Goal: Task Accomplishment & Management: Use online tool/utility

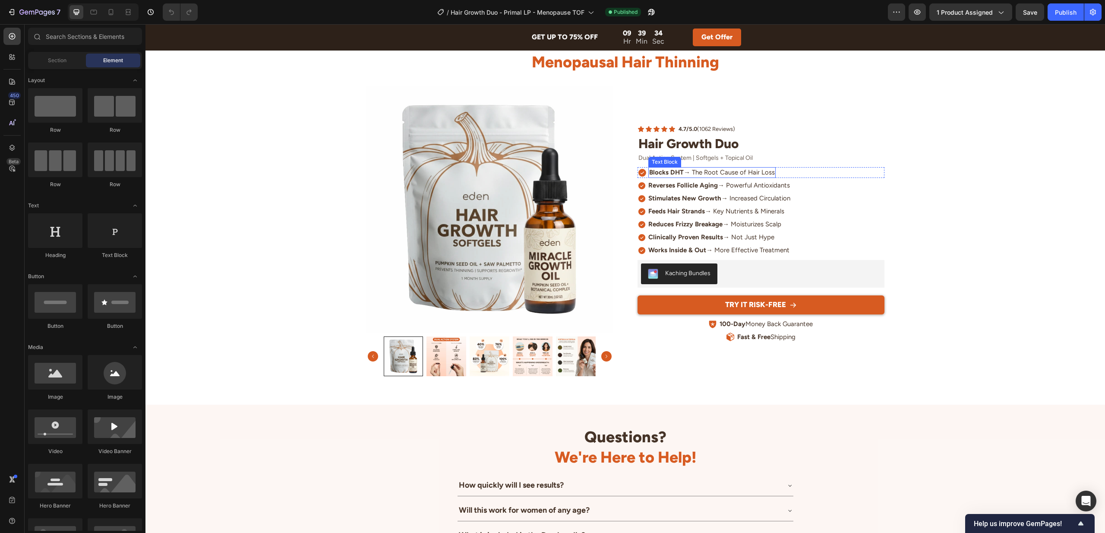
click at [687, 174] on p "Blocks DHT → The Root Cause of Hair Loss" at bounding box center [712, 172] width 126 height 9
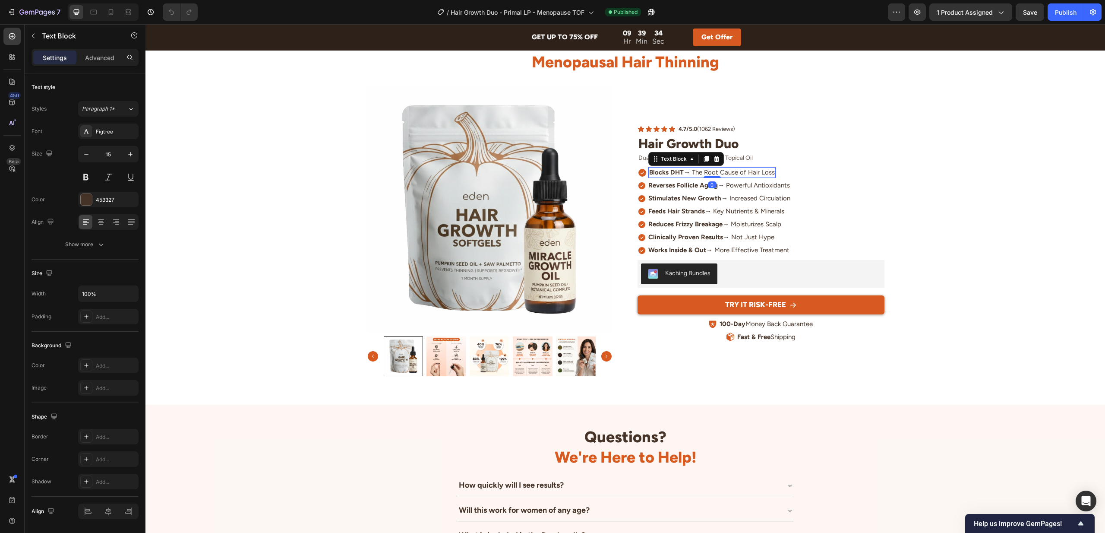
click at [687, 174] on p "Blocks DHT → The Root Cause of Hair Loss" at bounding box center [712, 172] width 126 height 9
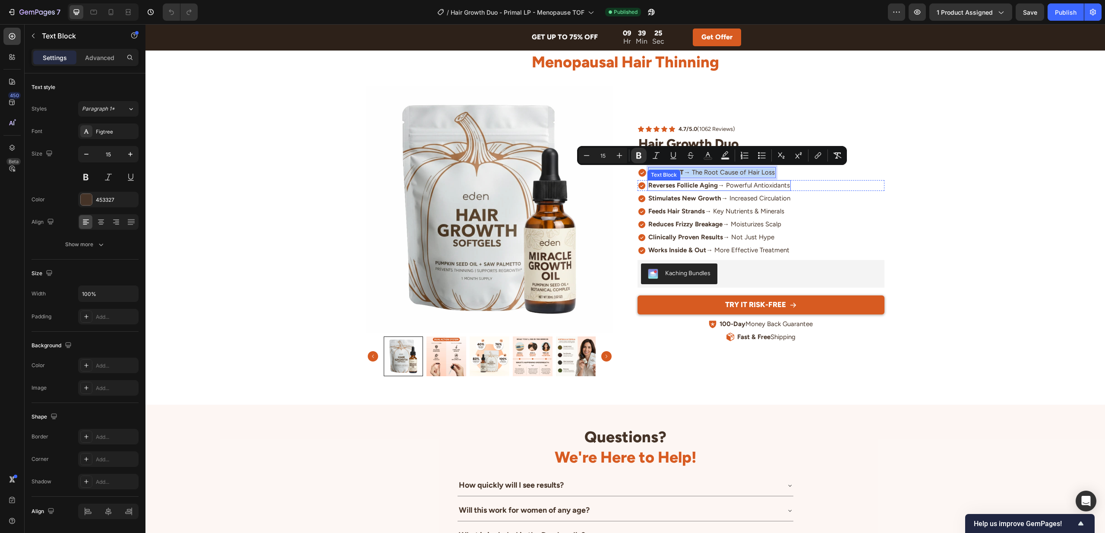
click at [739, 183] on p "Reverses Follicle Aging → Powerful Antioxidants" at bounding box center [720, 185] width 142 height 9
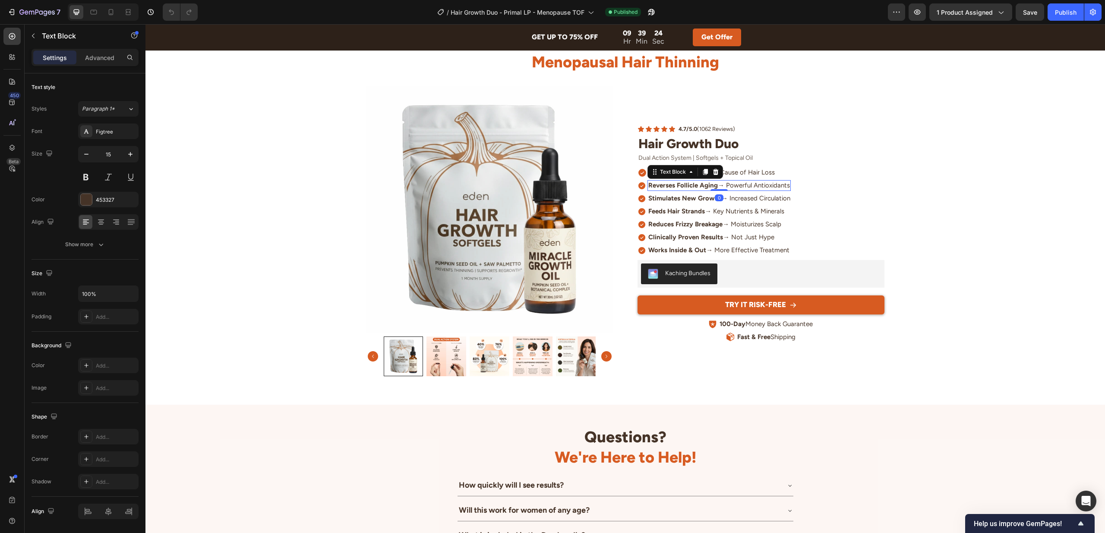
click at [737, 184] on p "Reverses Follicle Aging → Powerful Antioxidants" at bounding box center [720, 185] width 142 height 9
copy p "Reverses Follicle Aging → Powerful Antioxidants"
click at [696, 201] on strong "Stimulates New Growth" at bounding box center [685, 198] width 73 height 8
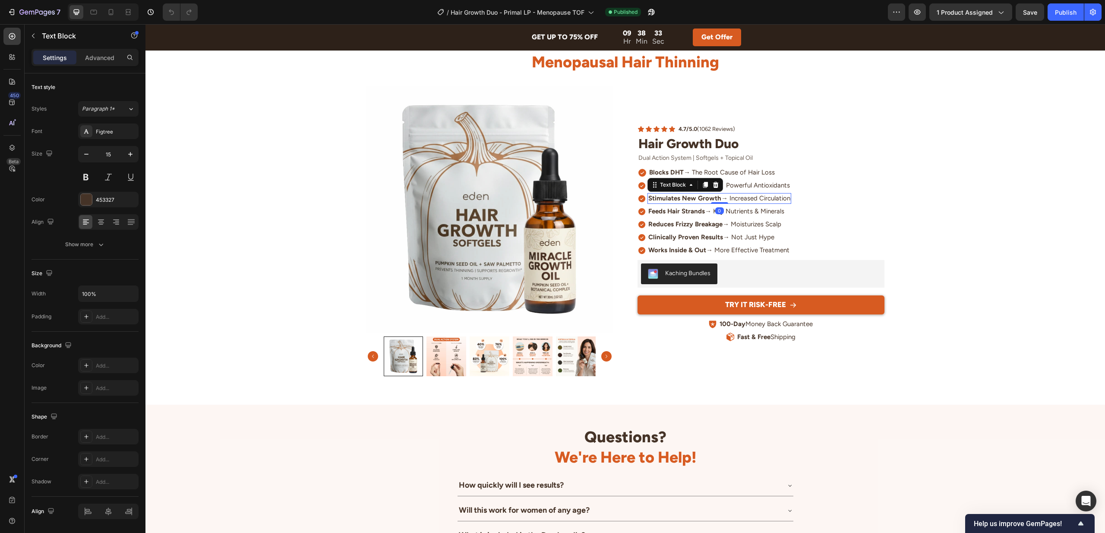
click at [696, 201] on strong "Stimulates New Growth" at bounding box center [685, 198] width 73 height 8
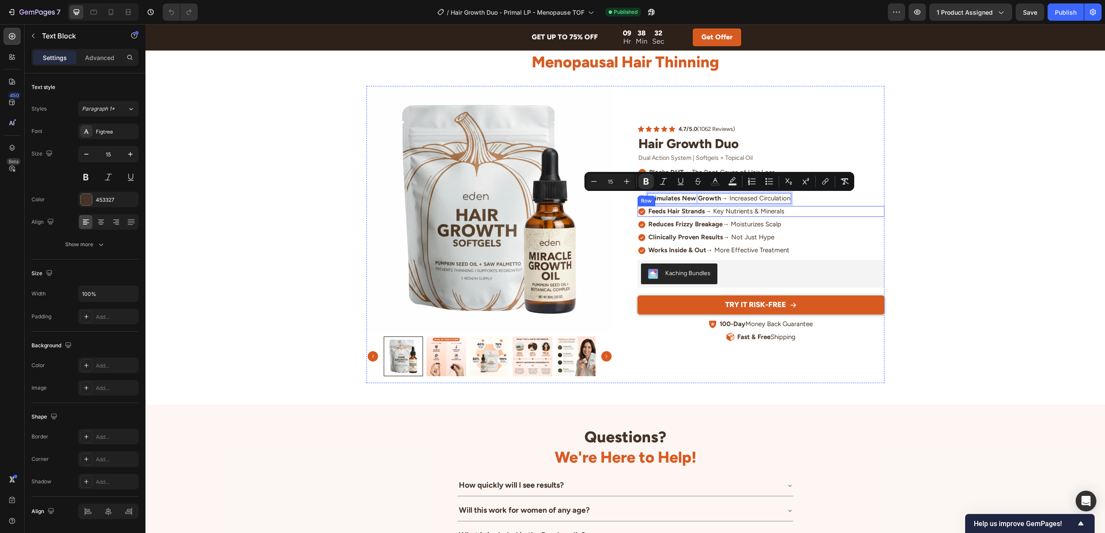
click at [875, 206] on div "Icon Feeds Hair Strands → Key Nutrients & Minerals Text Block Row" at bounding box center [761, 211] width 247 height 11
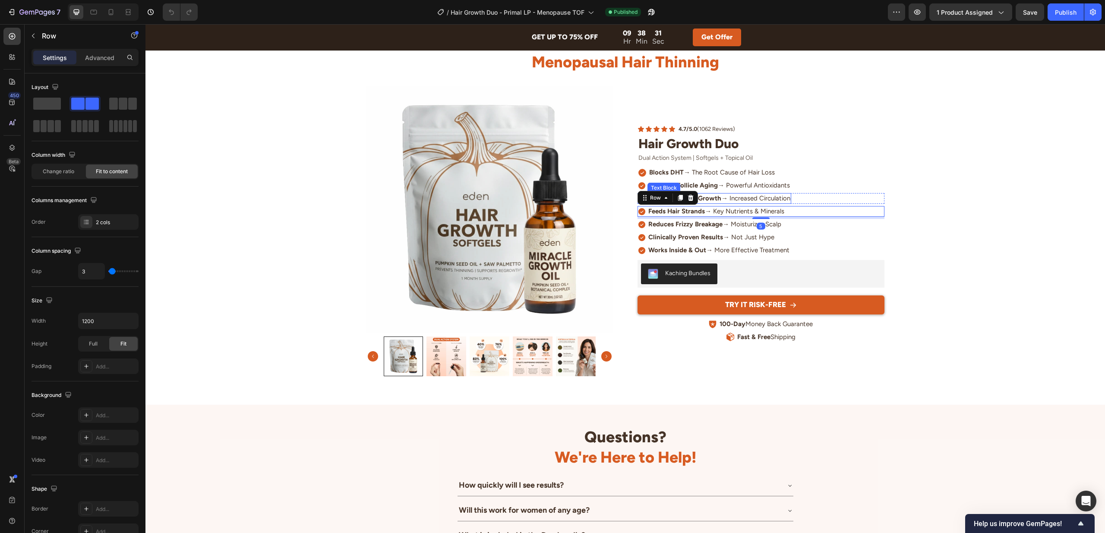
click at [748, 198] on p "Stimulates New Growth → Increased Circulation" at bounding box center [720, 198] width 142 height 9
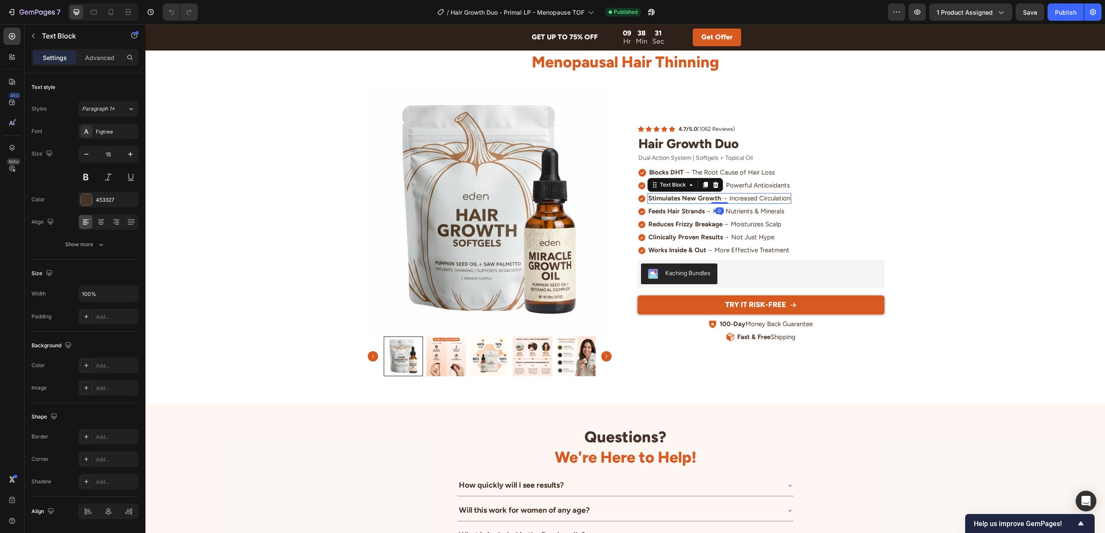
click at [748, 198] on p "Stimulates New Growth → Increased Circulation" at bounding box center [720, 198] width 142 height 9
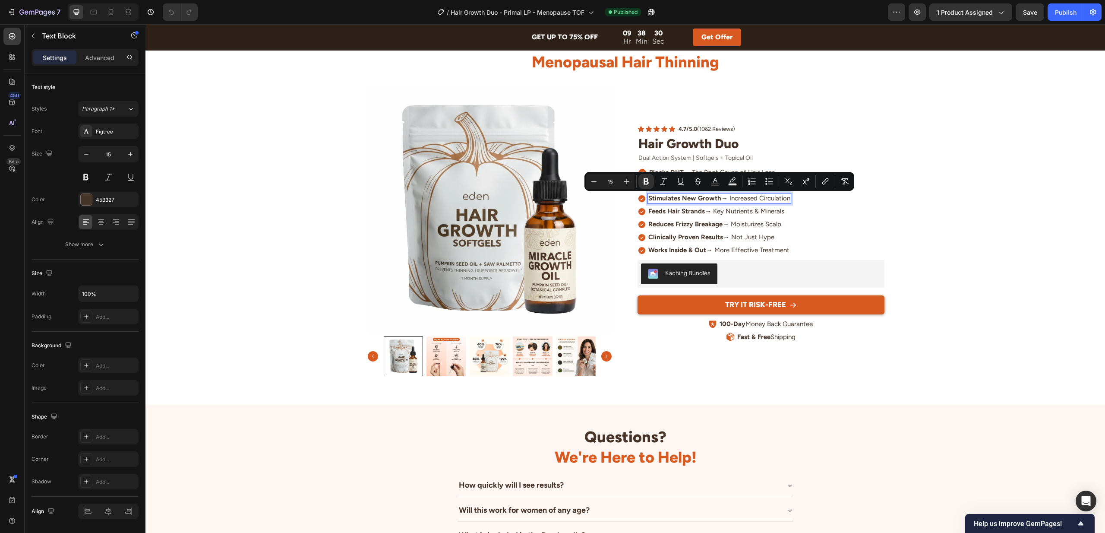
copy p "Stimulates New Growth → Increased Circulation"
click at [804, 215] on div "Icon Feeds Hair Strands → Key Nutrients & Minerals Text Block Row" at bounding box center [761, 211] width 247 height 11
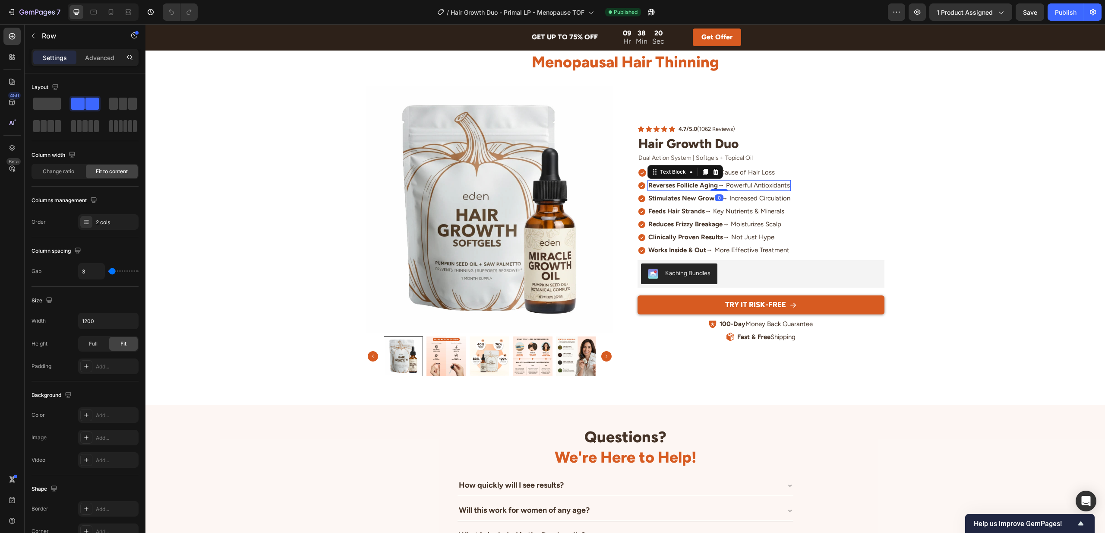
click at [731, 184] on p "Reverses Follicle Aging → Powerful Antioxidants" at bounding box center [720, 185] width 142 height 9
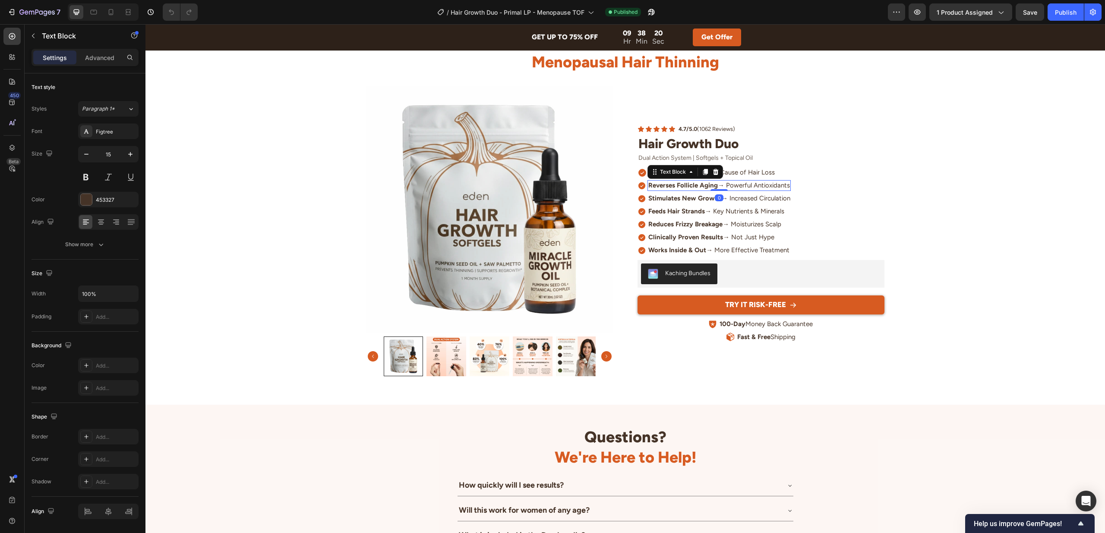
click at [731, 184] on p "Reverses Follicle Aging → Powerful Antioxidants" at bounding box center [720, 185] width 142 height 9
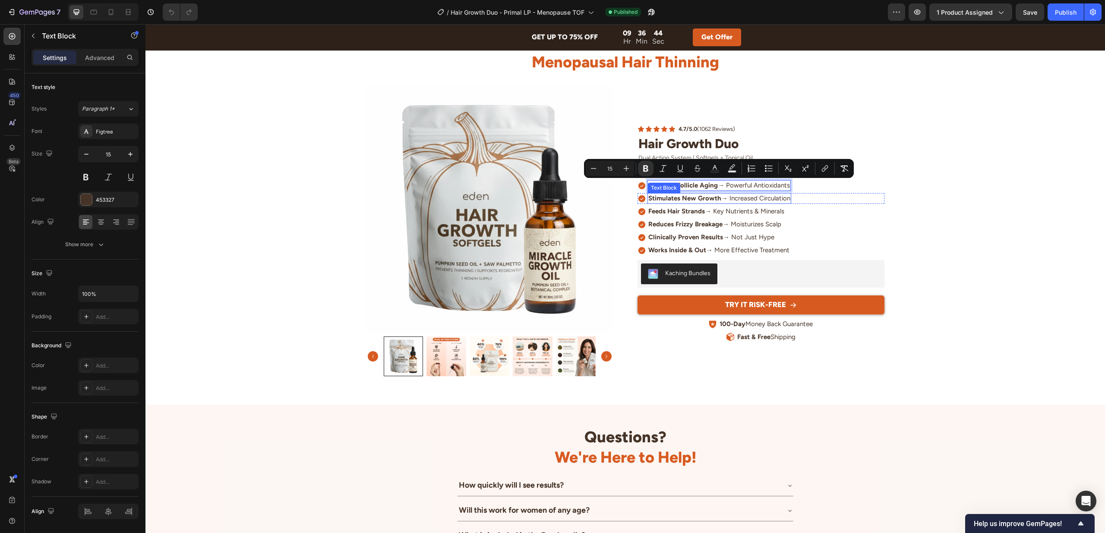
click at [730, 200] on p "Stimulates New Growth → Increased Circulation" at bounding box center [720, 198] width 142 height 9
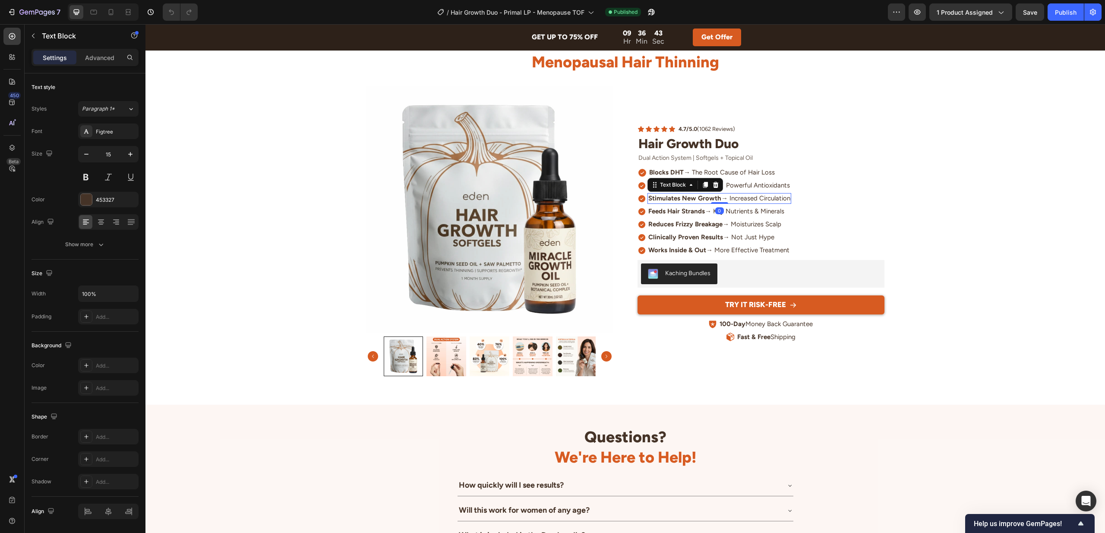
click at [730, 200] on p "Stimulates New Growth → Increased Circulation" at bounding box center [720, 198] width 142 height 9
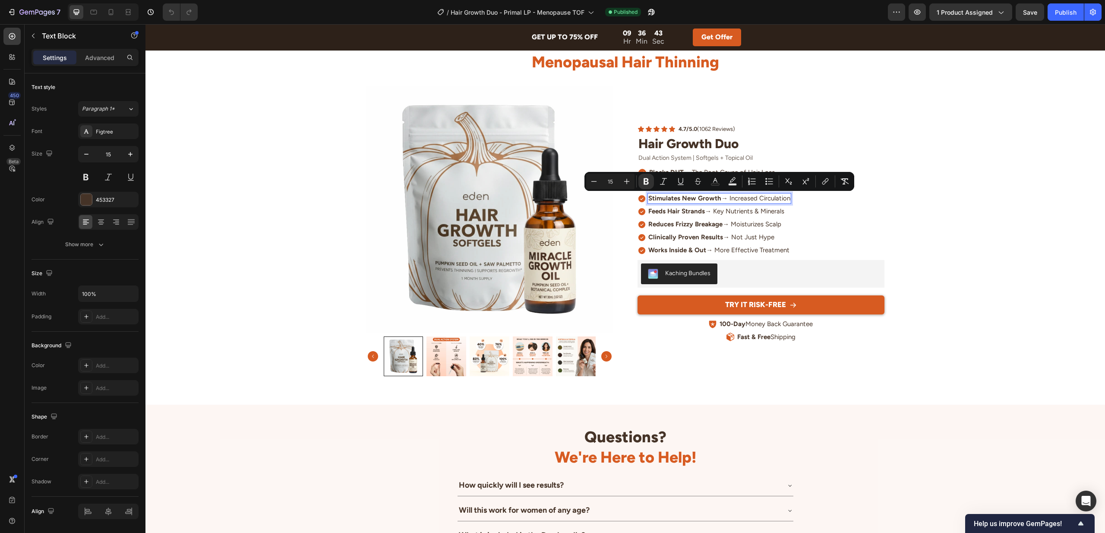
click at [756, 200] on p "Stimulates New Growth → Increased Circulation" at bounding box center [720, 198] width 142 height 9
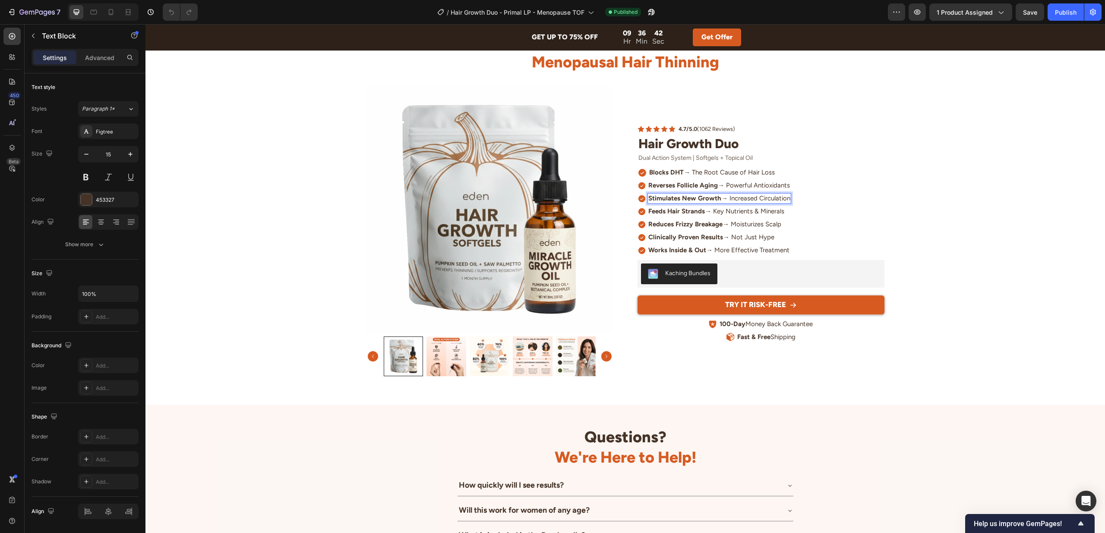
click at [777, 202] on p "Stimulates New Growth → Increased Circulation" at bounding box center [720, 198] width 142 height 9
copy p "Stimulates New Growth → Increased Circulation"
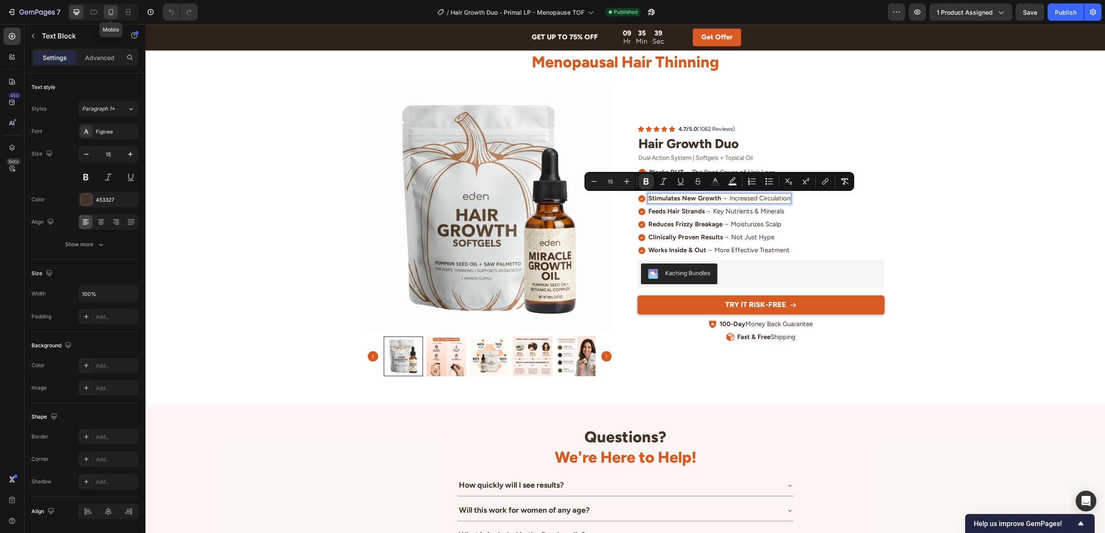
click at [111, 16] on div at bounding box center [111, 12] width 14 height 14
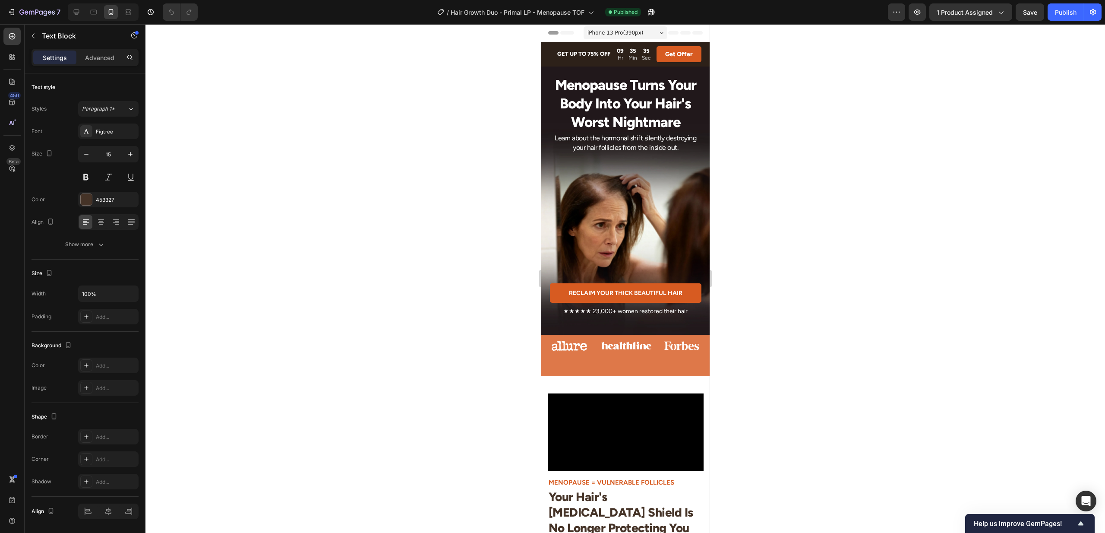
click at [629, 34] on span "iPhone 13 Pro ( 390 px)" at bounding box center [615, 32] width 56 height 9
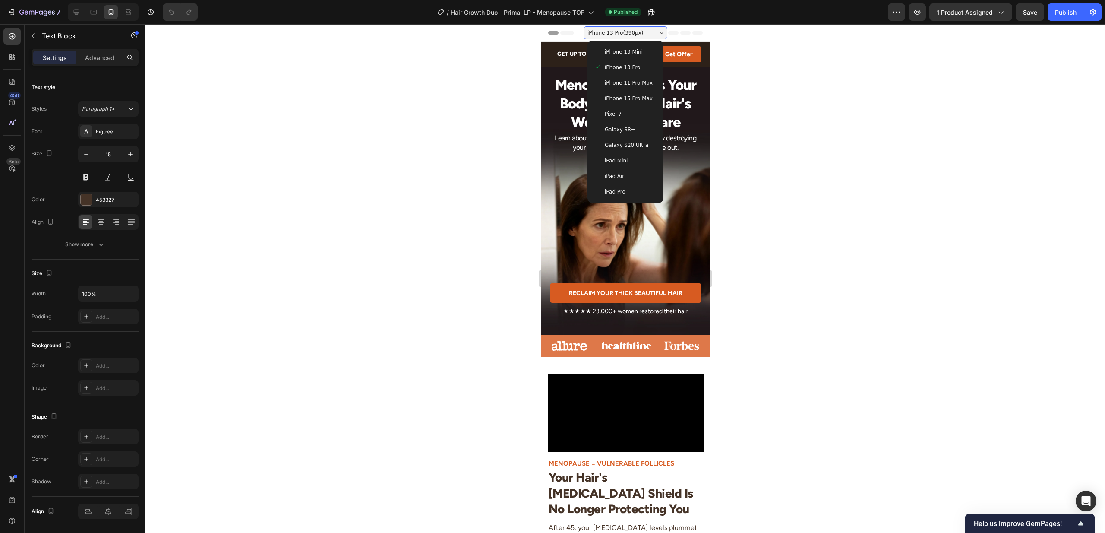
click at [630, 53] on span "iPhone 13 Mini" at bounding box center [624, 51] width 38 height 9
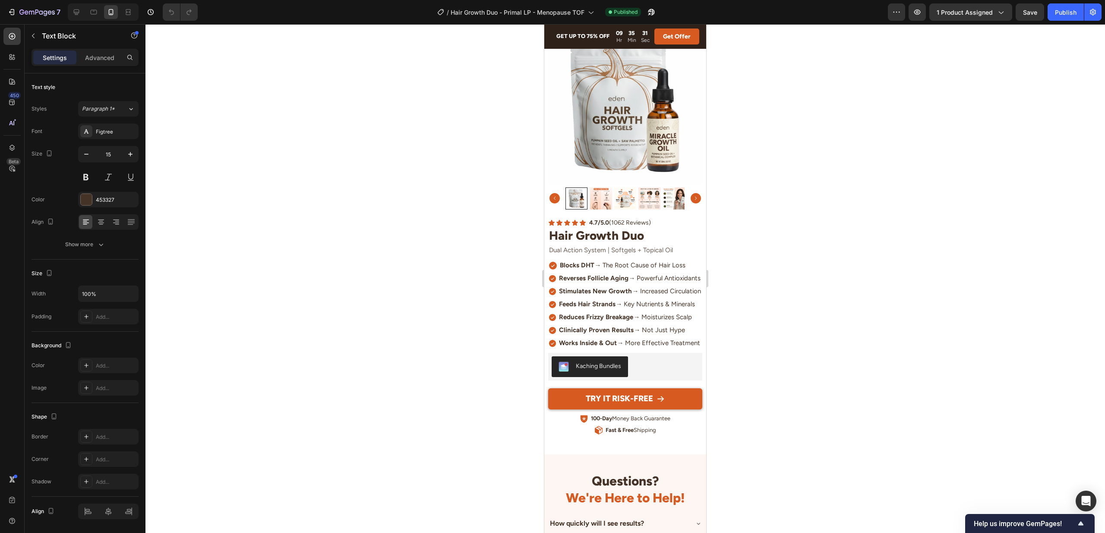
scroll to position [2836, 0]
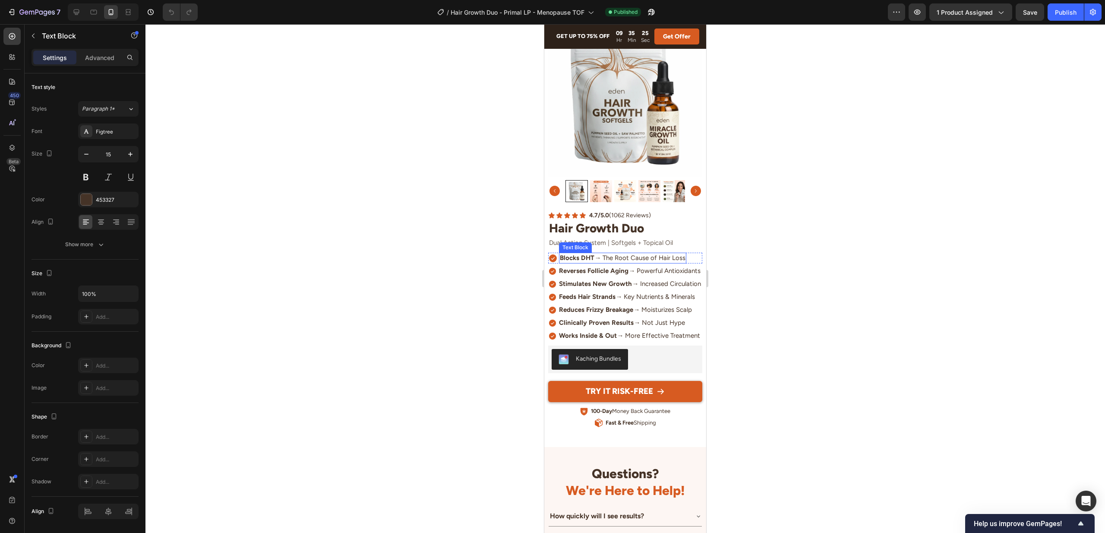
click at [597, 261] on p "Blocks DHT → The Root Cause of Hair Loss" at bounding box center [623, 257] width 126 height 9
click at [697, 220] on h2 "Hair Growth Duo" at bounding box center [625, 227] width 154 height 17
click at [612, 272] on strong "Reverses Follicle Aging" at bounding box center [594, 271] width 70 height 8
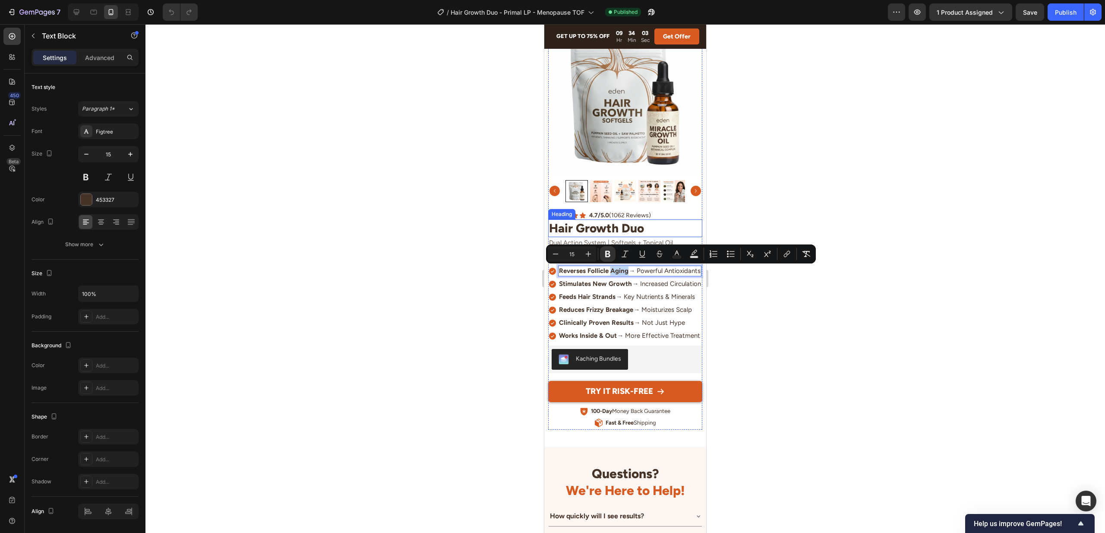
click at [685, 227] on h2 "Hair Growth Duo" at bounding box center [625, 227] width 154 height 17
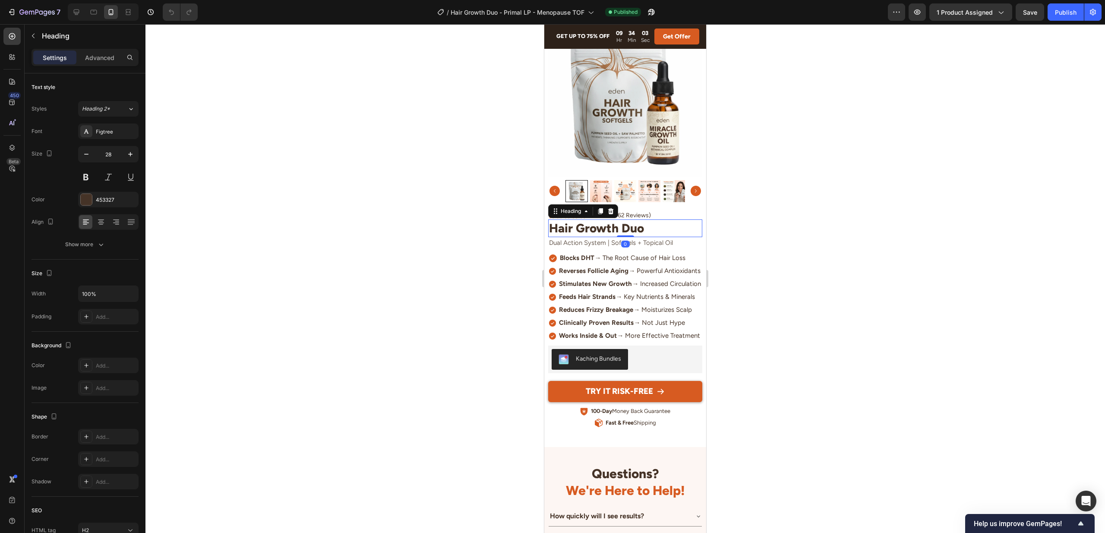
scroll to position [2831, 0]
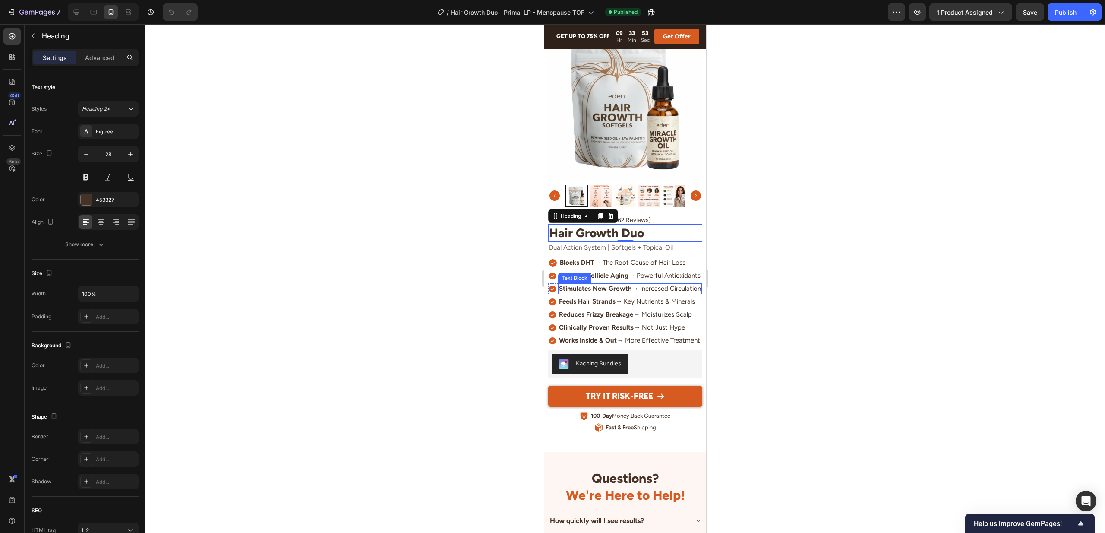
click at [605, 293] on p "Stimulates New Growth → Increased Circulation" at bounding box center [630, 288] width 142 height 9
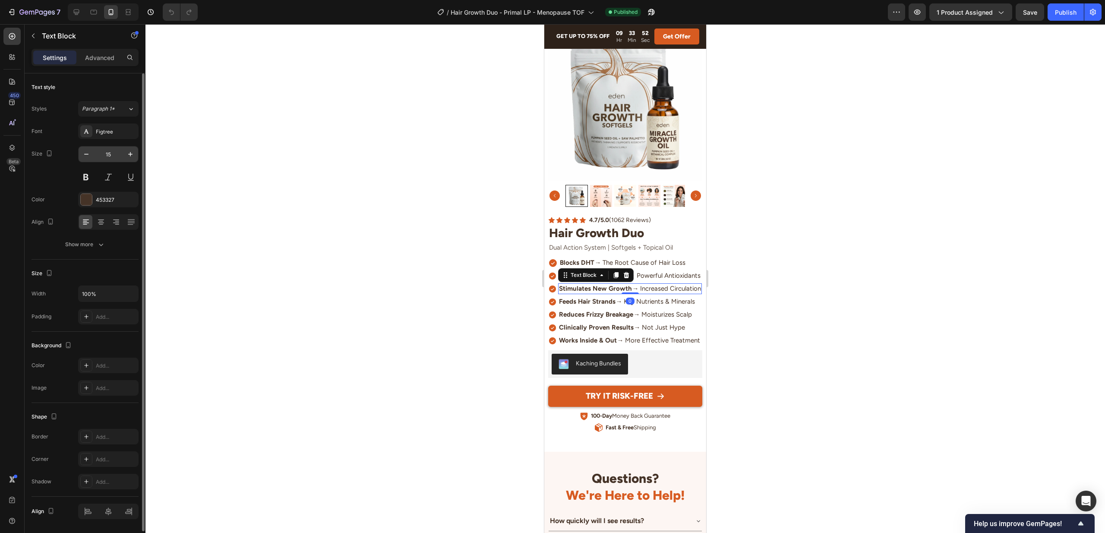
click at [113, 155] on input "15" at bounding box center [108, 154] width 28 height 16
type input "14.9"
click at [694, 236] on h2 "Hair Growth Duo" at bounding box center [625, 232] width 154 height 17
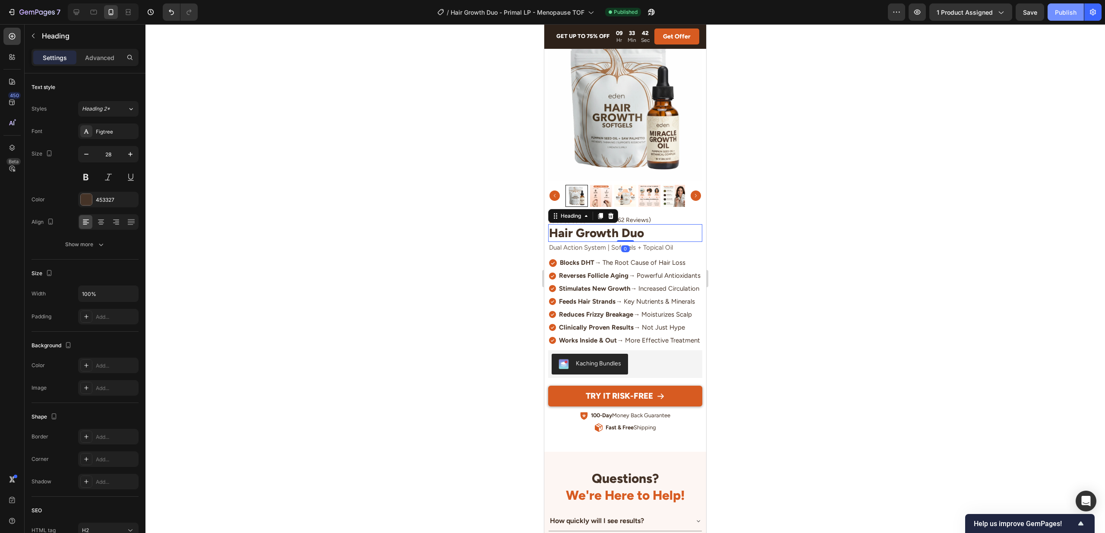
click at [1063, 10] on div "Publish" at bounding box center [1066, 12] width 22 height 9
drag, startPoint x: 619, startPoint y: 341, endPoint x: 627, endPoint y: 342, distance: 8.2
click at [619, 341] on p "Works Inside & Out → More Effective Treatment" at bounding box center [629, 341] width 141 height 9
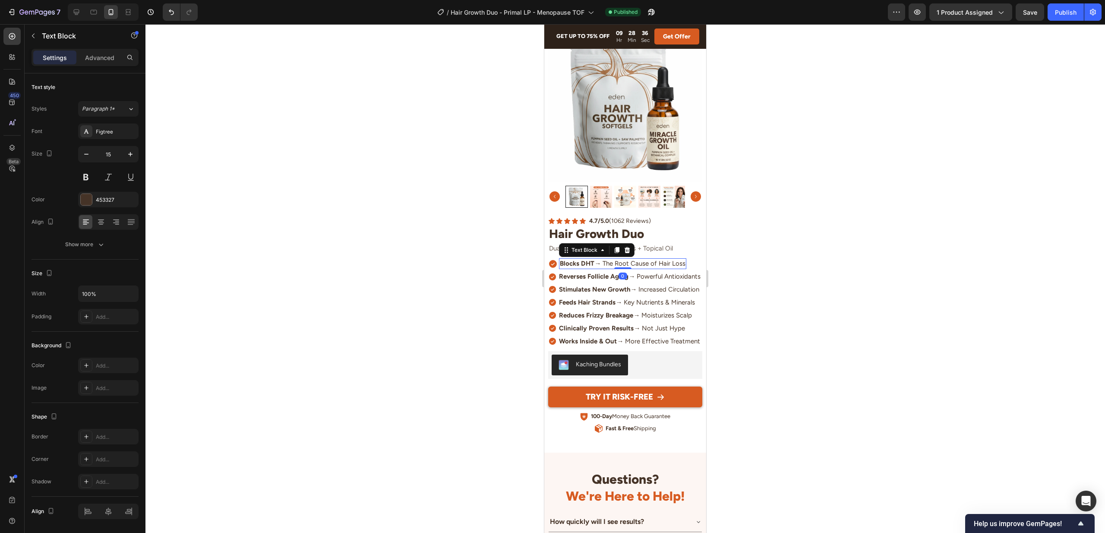
click at [617, 260] on p "Blocks DHT → The Root Cause of Hair Loss" at bounding box center [623, 263] width 126 height 9
click at [620, 263] on p "Blocks DHT → The Root Cause of Hair Loss" at bounding box center [623, 263] width 126 height 9
copy p "Blocks DHT → The Root Cause of Hair Loss"
